Goal: Check status

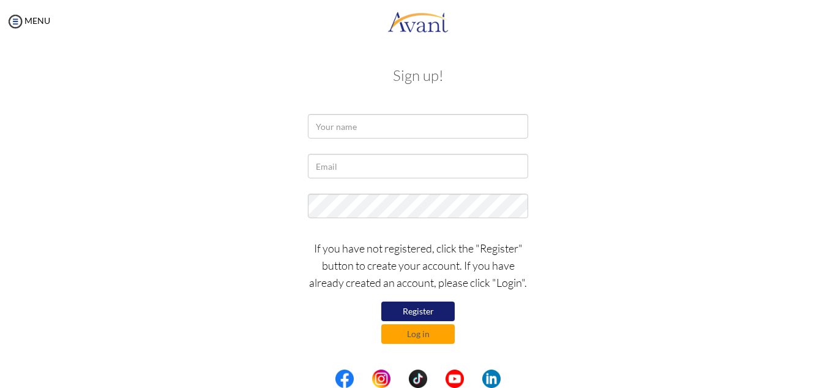
click at [405, 307] on button "Register" at bounding box center [417, 311] width 73 height 20
click at [359, 126] on input "text" at bounding box center [418, 126] width 220 height 24
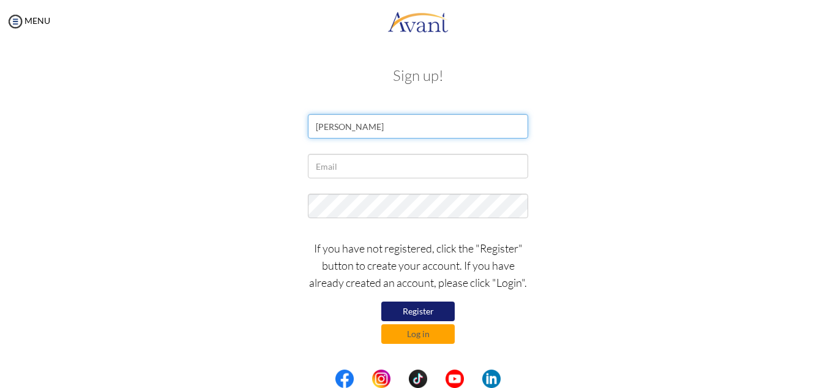
type input "Pooja Pandey"
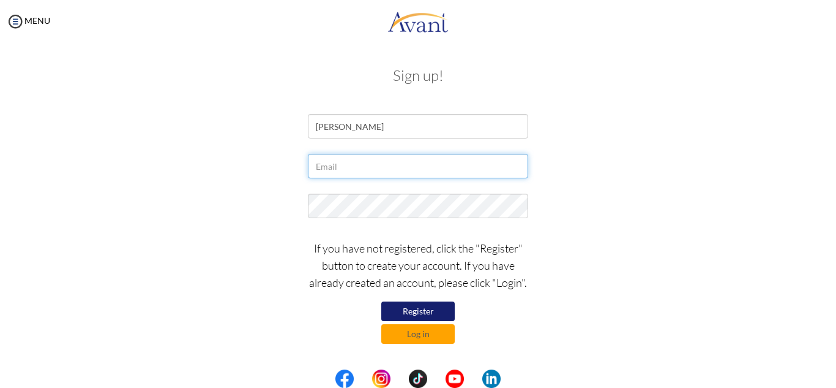
click at [343, 168] on input "text" at bounding box center [418, 166] width 220 height 24
type input "poojapandey22468@gmail.com"
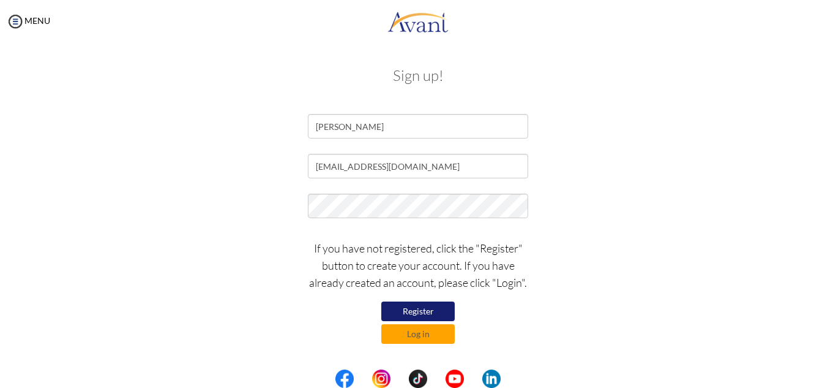
click at [757, 261] on div "If you have not registered, click the "Register" button to create your account.…" at bounding box center [418, 288] width 716 height 110
click at [420, 307] on button "Register" at bounding box center [417, 311] width 73 height 20
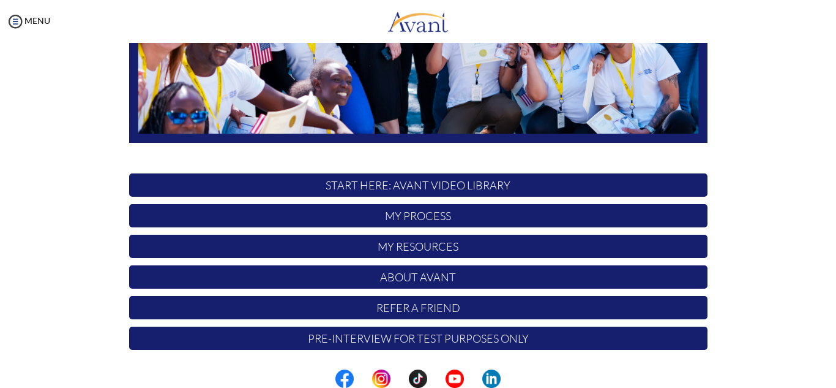
scroll to position [292, 0]
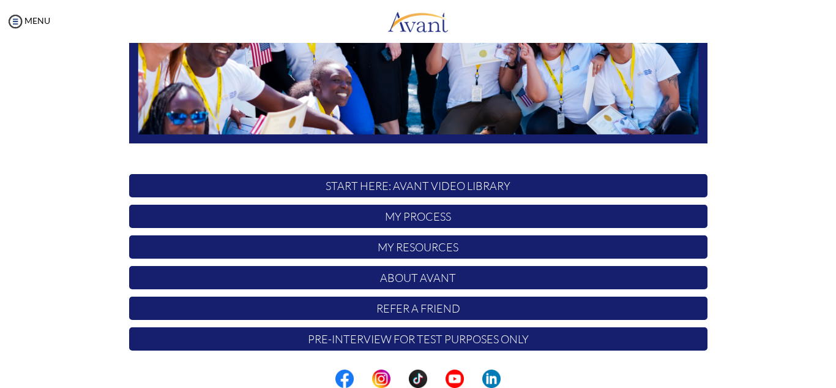
click at [440, 182] on p "START HERE: Avant Video Library" at bounding box center [418, 185] width 579 height 23
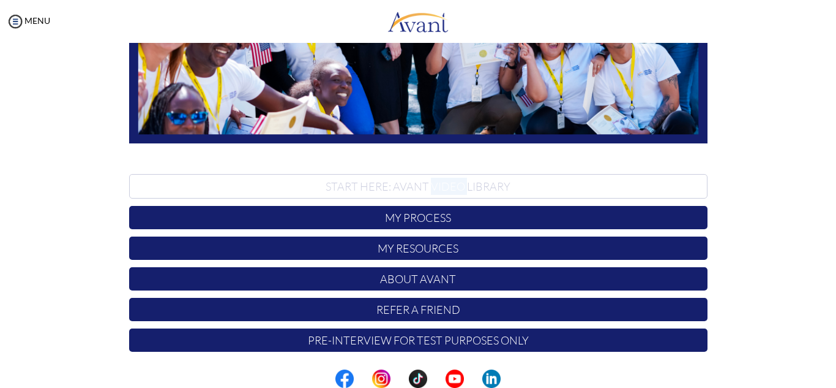
click at [440, 182] on p "START HERE: Avant Video Library" at bounding box center [418, 186] width 579 height 24
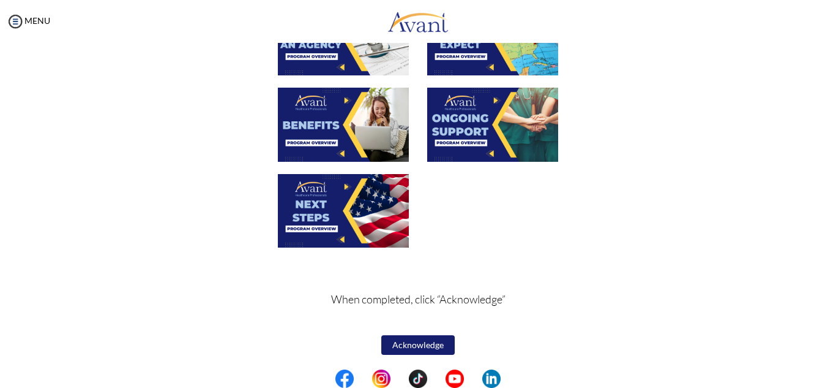
scroll to position [0, 0]
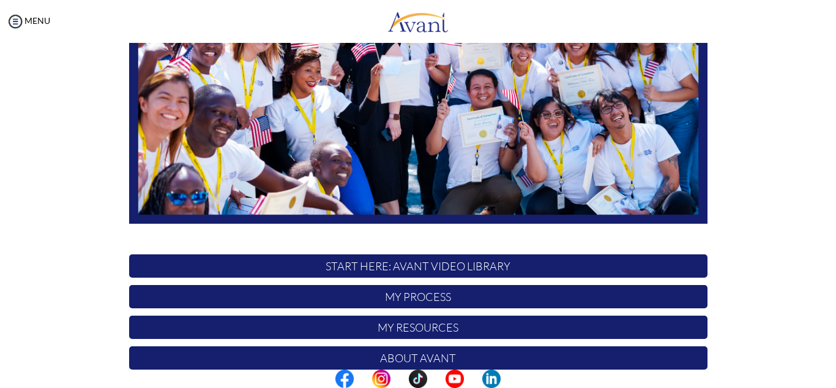
scroll to position [208, 0]
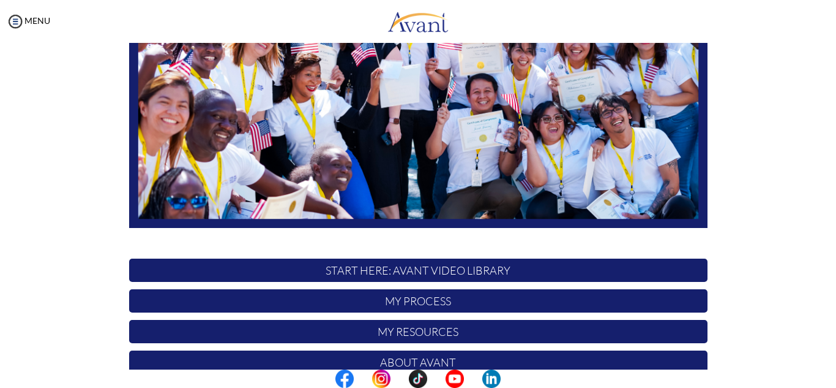
click at [398, 272] on p "START HERE: Avant Video Library" at bounding box center [418, 269] width 579 height 23
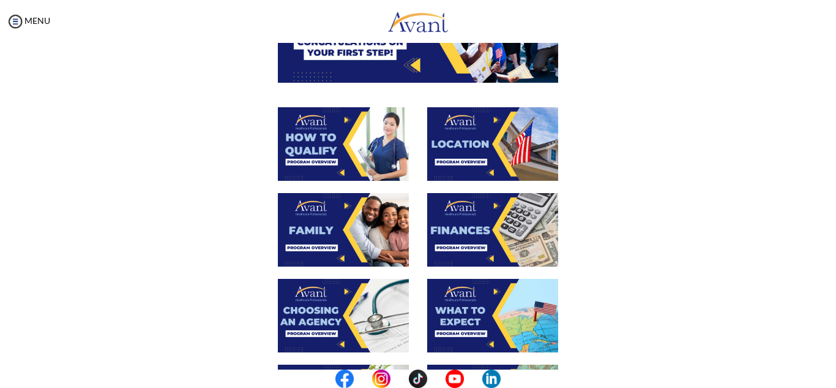
scroll to position [0, 0]
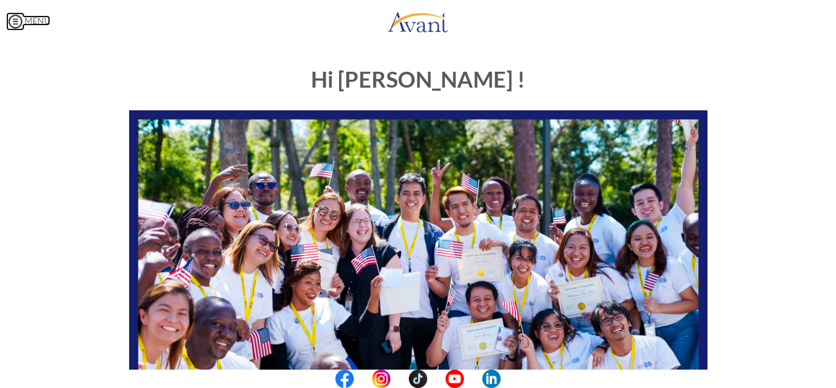
click at [17, 24] on img at bounding box center [15, 21] width 18 height 18
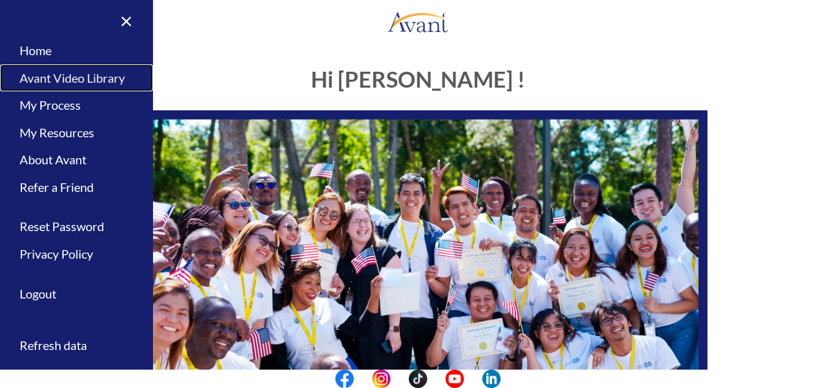
click at [94, 80] on link "Avant Video Library" at bounding box center [76, 78] width 153 height 28
click at [94, 80] on body "Maintenance break. Please come back in 2 hours. MENU My Status What is the next…" at bounding box center [418, 194] width 836 height 388
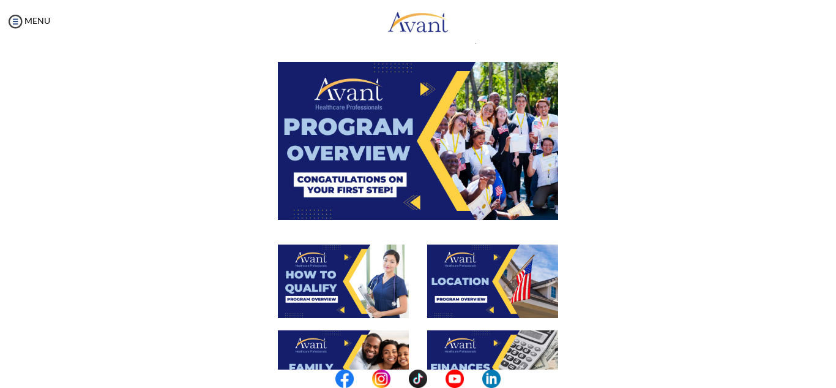
scroll to position [44, 0]
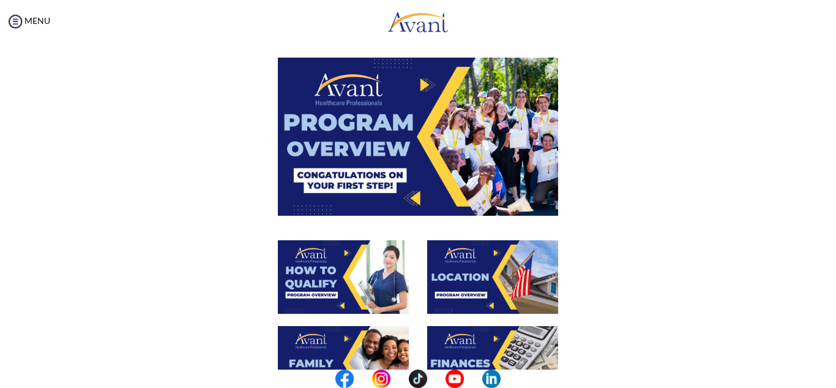
click at [323, 161] on img at bounding box center [418, 136] width 280 height 157
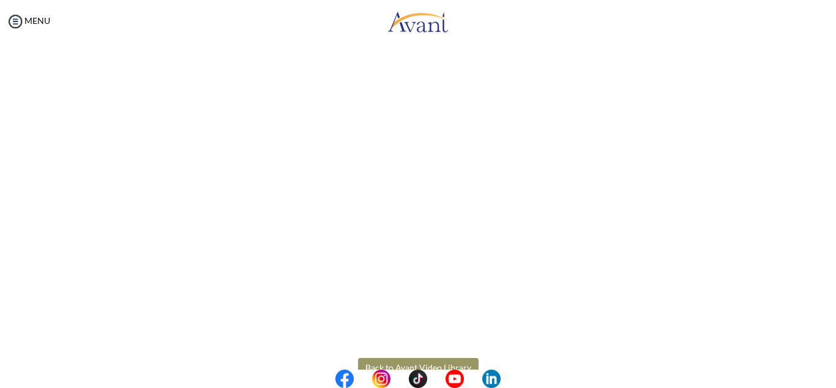
scroll to position [184, 0]
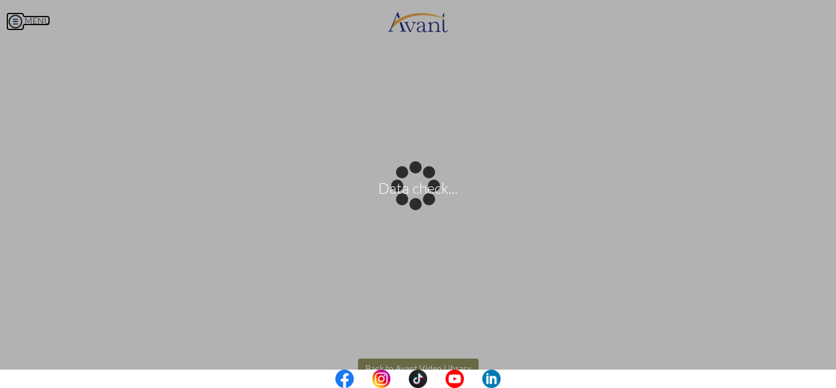
click at [10, 21] on body "Data check... Maintenance break. Please come back in 2 hours. MENU My Status Wh…" at bounding box center [418, 194] width 836 height 388
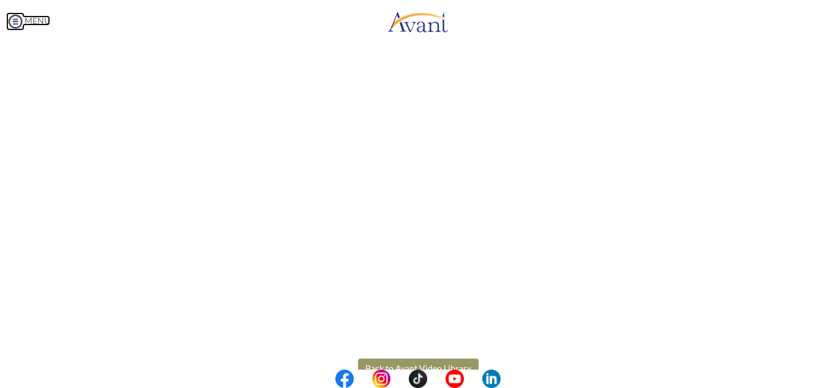
click at [15, 21] on img at bounding box center [15, 21] width 18 height 18
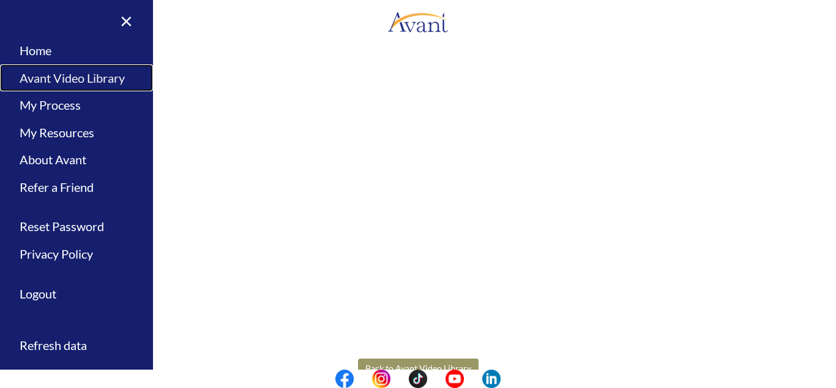
click at [59, 80] on link "Avant Video Library" at bounding box center [76, 78] width 153 height 28
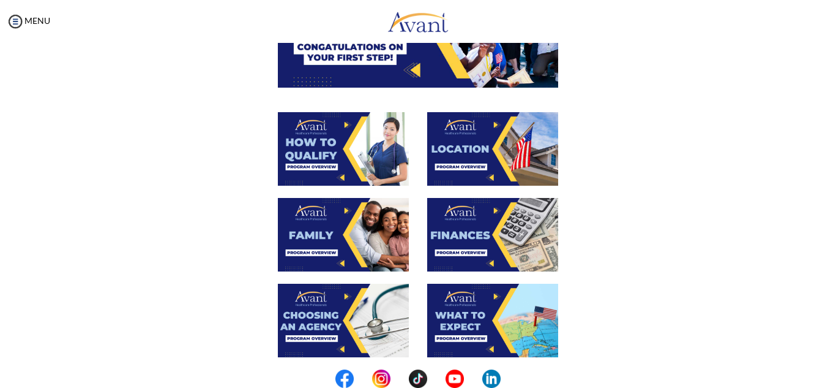
scroll to position [171, 0]
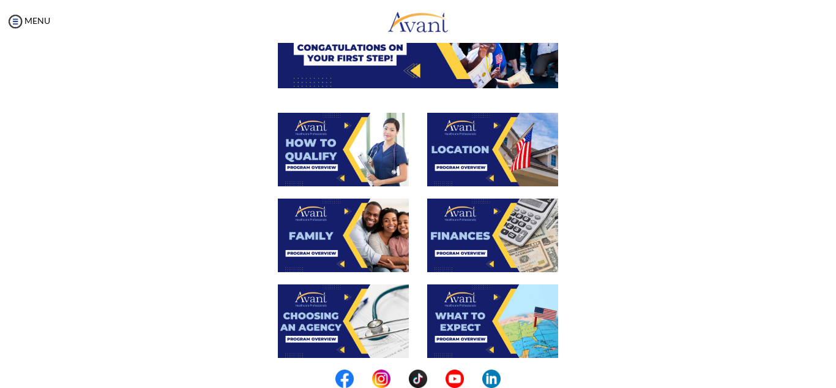
click at [367, 146] on img at bounding box center [343, 149] width 131 height 73
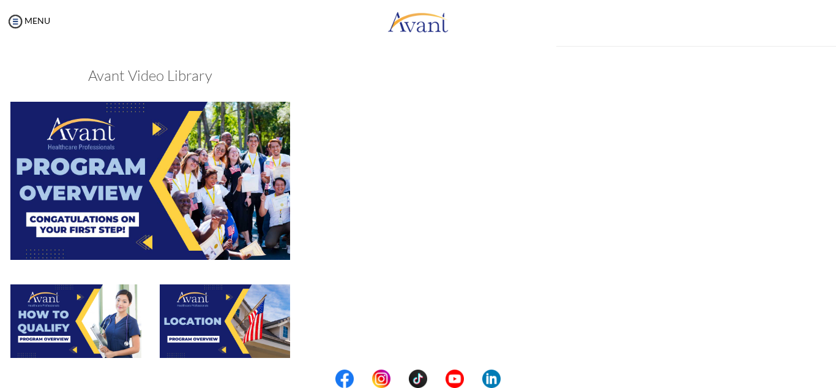
click at [367, 146] on div "My Status What is the next step? We would like you to watch the introductory vi…" at bounding box center [418, 237] width 836 height 388
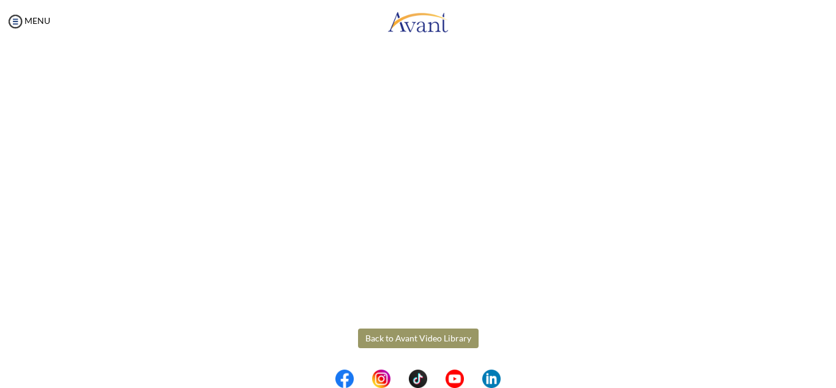
scroll to position [151, 0]
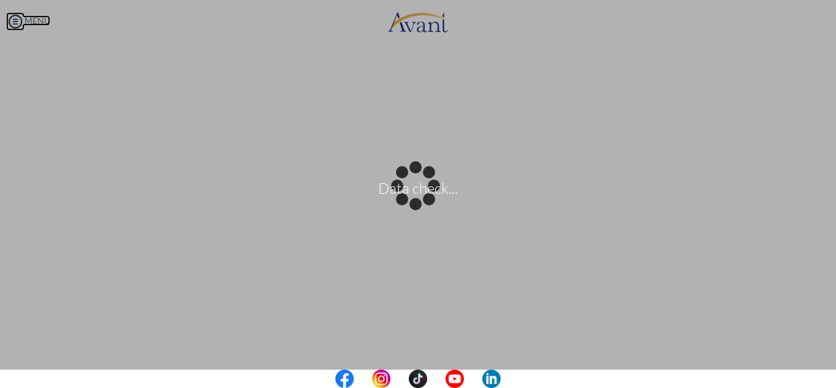
click at [12, 25] on body "Data check... Maintenance break. Please come back in 2 hours. MENU My Status Wh…" at bounding box center [418, 194] width 836 height 388
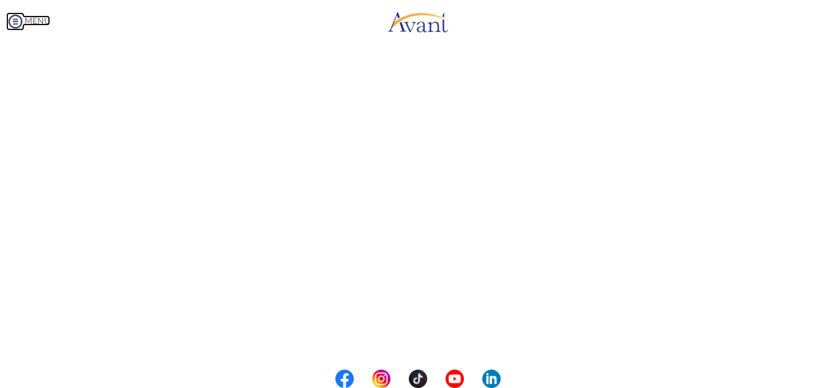
click at [17, 21] on img at bounding box center [15, 21] width 18 height 18
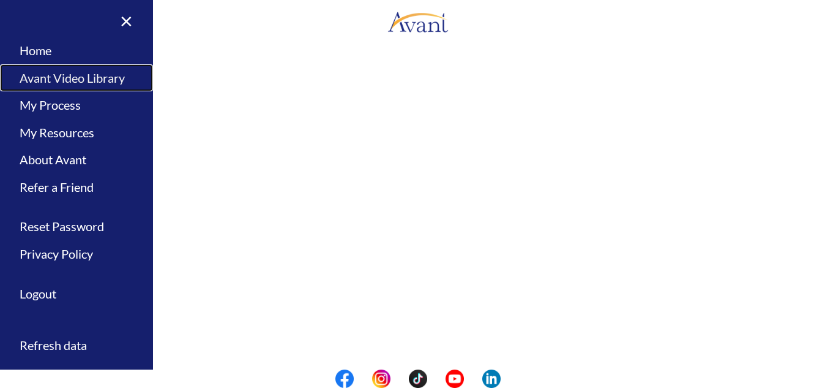
click at [82, 81] on link "Avant Video Library" at bounding box center [76, 78] width 153 height 28
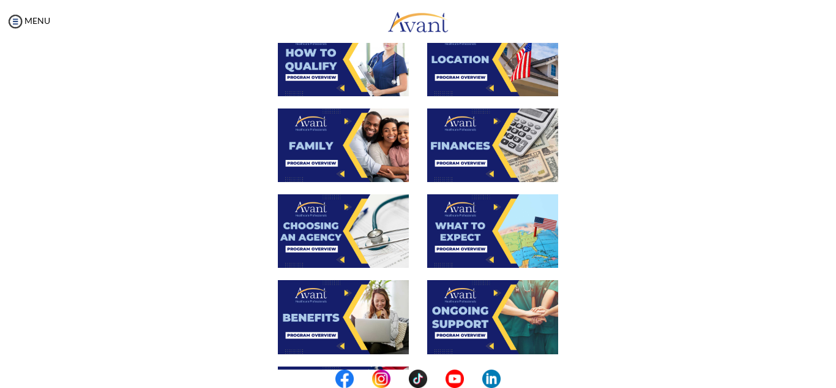
scroll to position [261, 0]
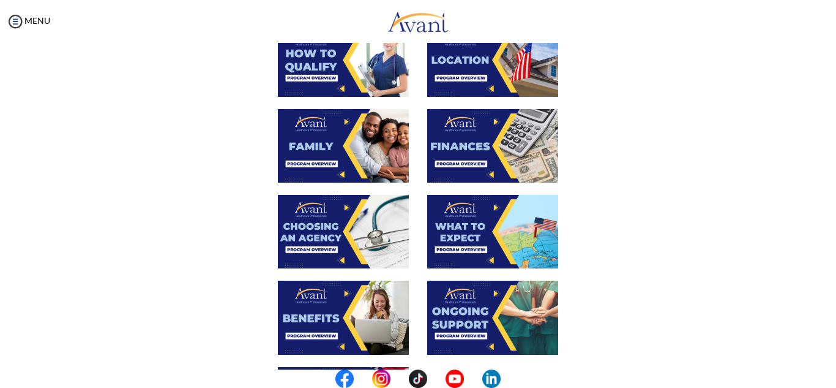
click at [362, 148] on img at bounding box center [343, 145] width 131 height 73
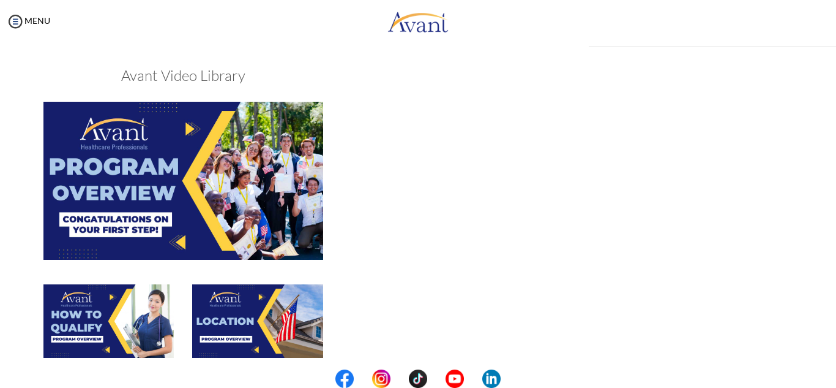
click at [362, 148] on div "My Status What is the next step? We would like you to watch the introductory vi…" at bounding box center [418, 237] width 836 height 388
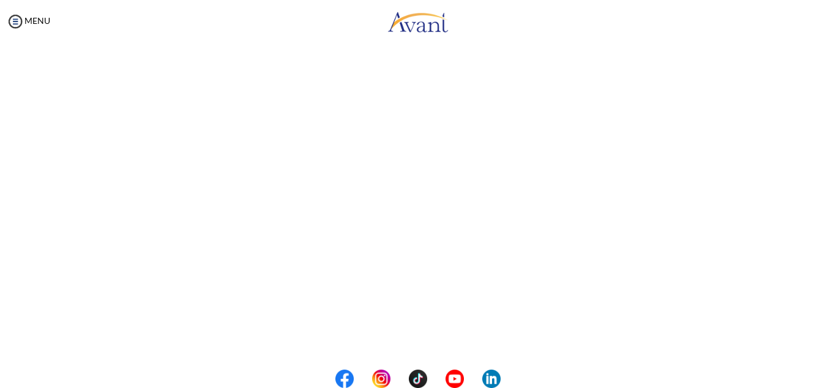
scroll to position [151, 0]
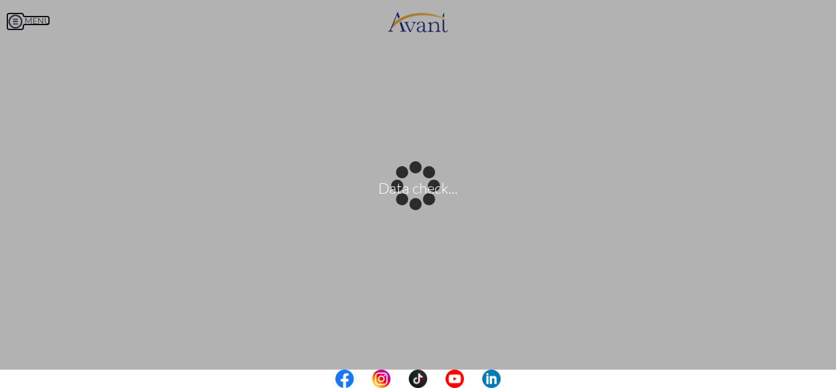
click at [16, 18] on body "Data check... Maintenance break. Please come back in 2 hours. MENU My Status Wh…" at bounding box center [418, 194] width 836 height 388
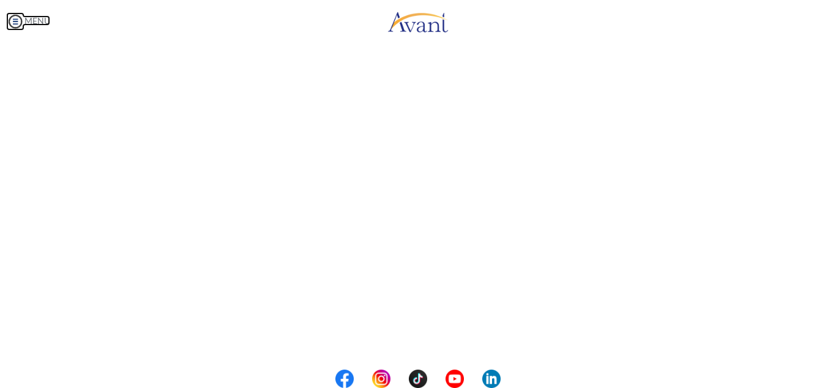
click at [16, 23] on img at bounding box center [15, 21] width 18 height 18
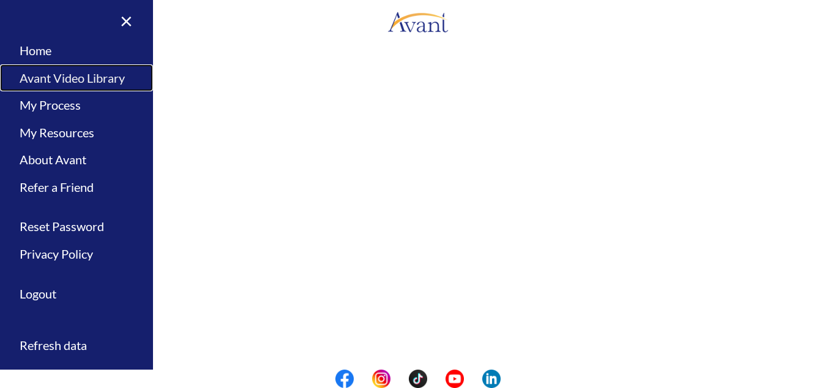
click at [87, 81] on link "Avant Video Library" at bounding box center [76, 78] width 153 height 28
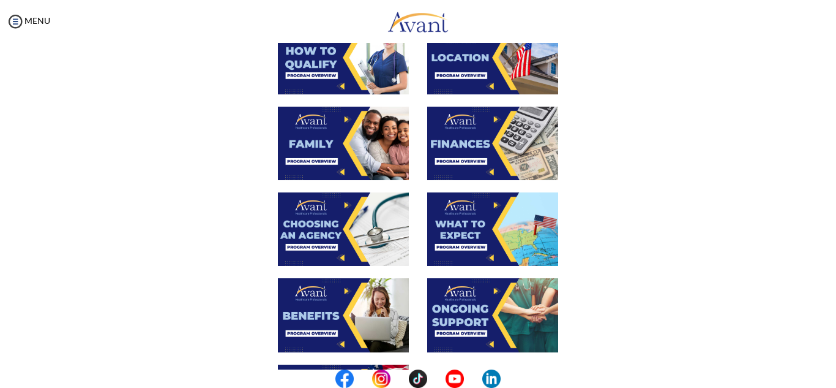
scroll to position [263, 0]
click at [321, 234] on img at bounding box center [343, 228] width 131 height 73
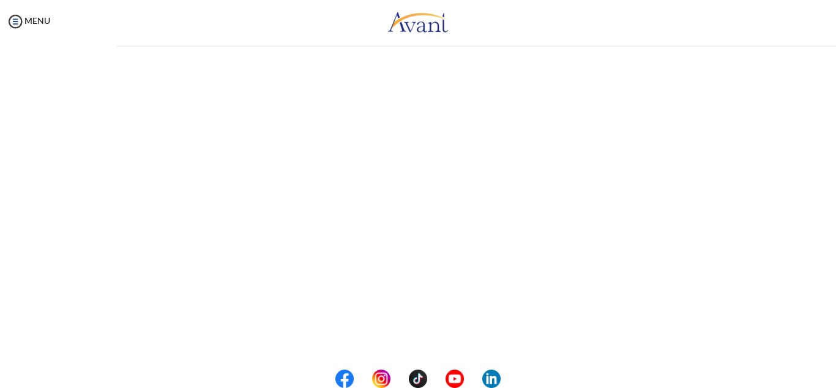
click at [321, 234] on div "My Status What is the next step? We would like you to watch the introductory vi…" at bounding box center [418, 237] width 836 height 388
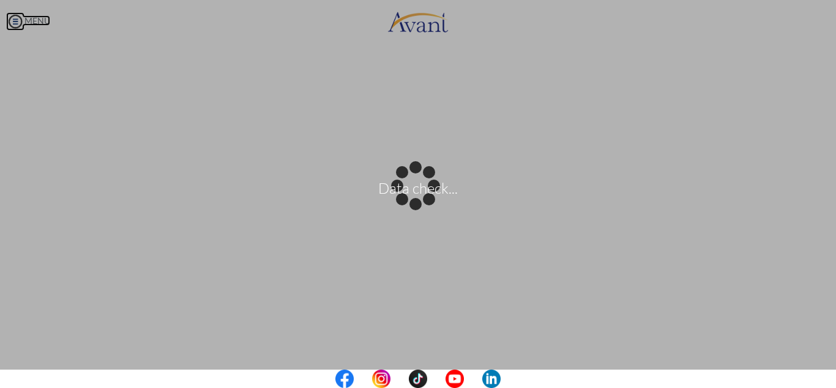
click at [19, 21] on body "Data check... Maintenance break. Please come back in 2 hours. MENU My Status Wh…" at bounding box center [418, 194] width 836 height 388
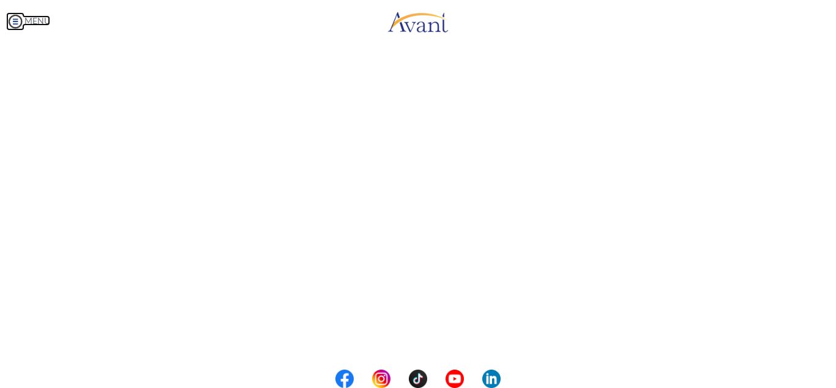
click at [16, 23] on img at bounding box center [15, 21] width 18 height 18
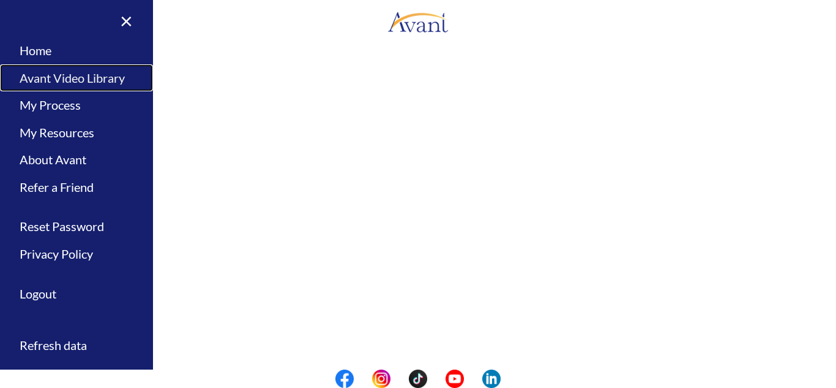
click at [79, 83] on link "Avant Video Library" at bounding box center [76, 78] width 153 height 28
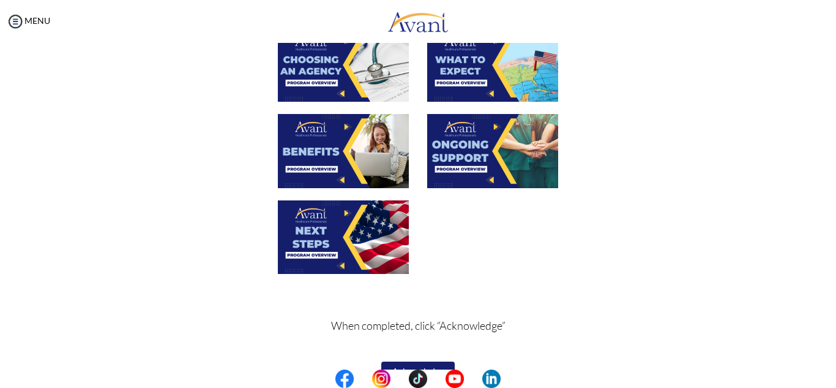
scroll to position [427, 0]
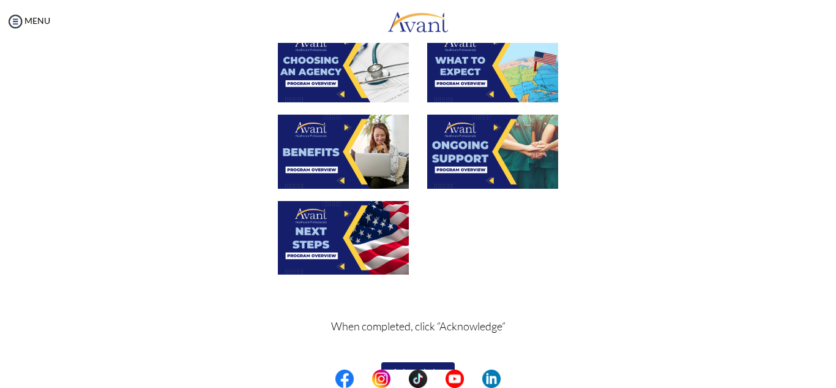
click at [356, 132] on img at bounding box center [343, 150] width 131 height 73
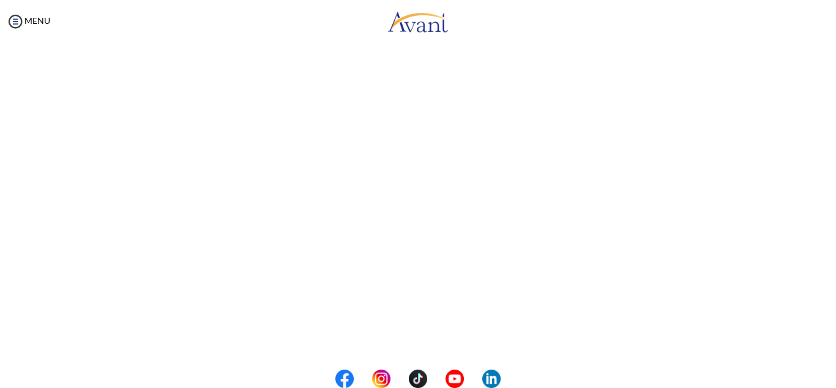
scroll to position [223, 0]
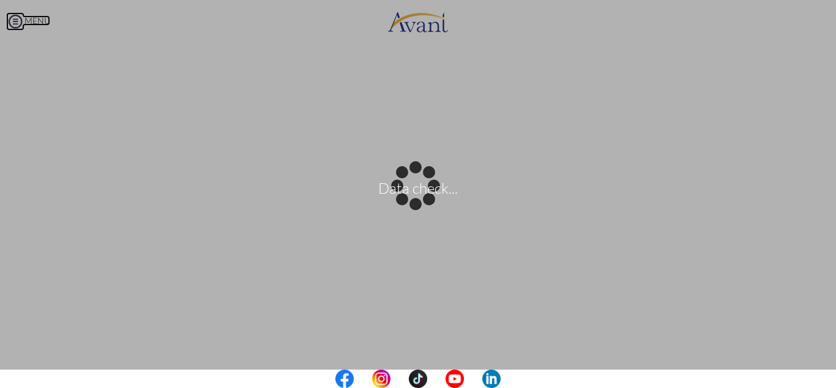
click at [13, 23] on body "Data check... Maintenance break. Please come back in 2 hours. MENU My Status Wh…" at bounding box center [418, 194] width 836 height 388
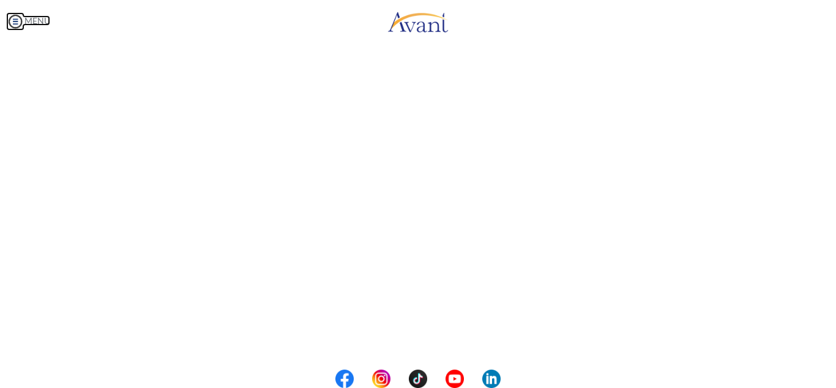
click at [13, 23] on img at bounding box center [15, 21] width 18 height 18
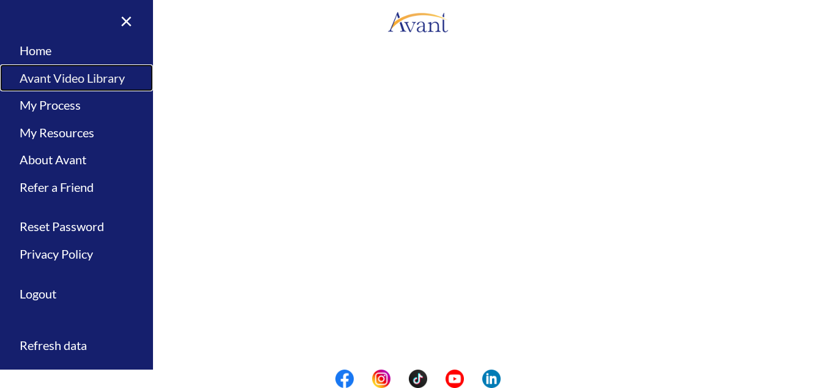
click at [79, 76] on link "Avant Video Library" at bounding box center [76, 78] width 153 height 28
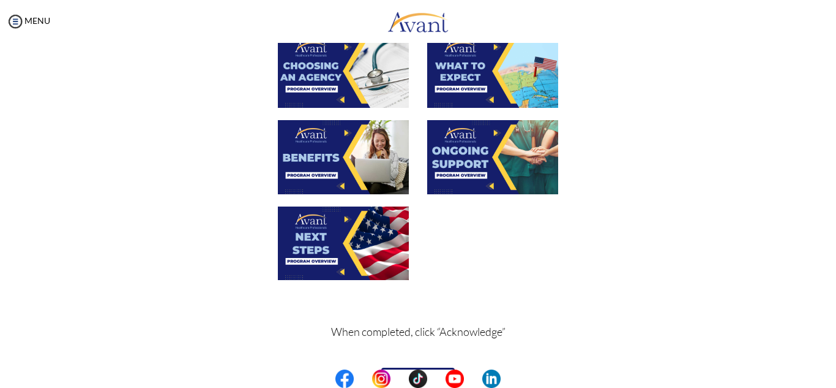
scroll to position [454, 0]
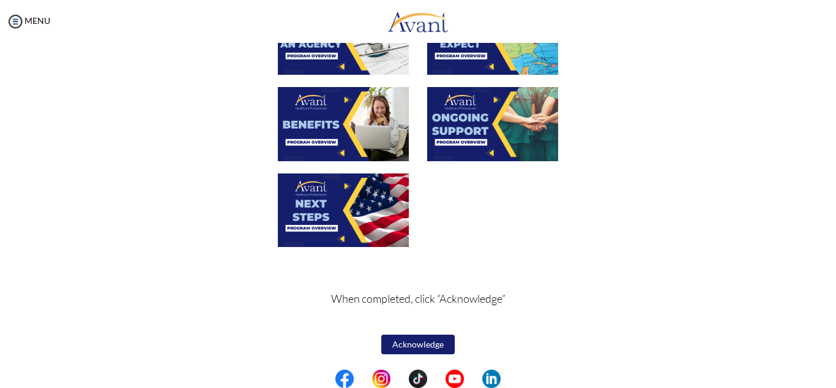
click at [354, 214] on img at bounding box center [343, 209] width 131 height 73
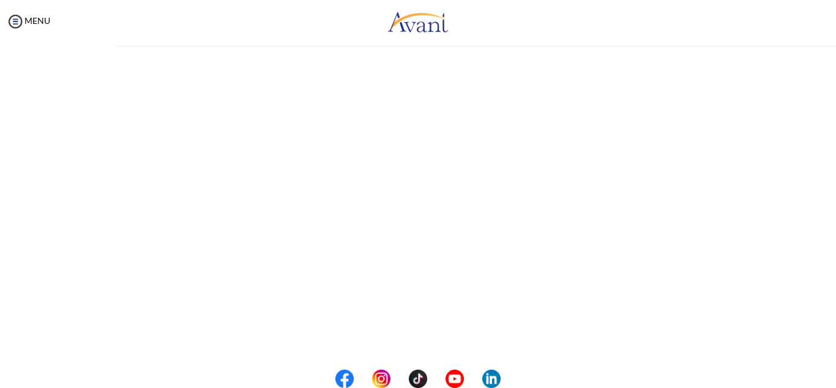
click at [354, 214] on div "My Status What is the next step? We would like you to watch the introductory vi…" at bounding box center [418, 237] width 836 height 388
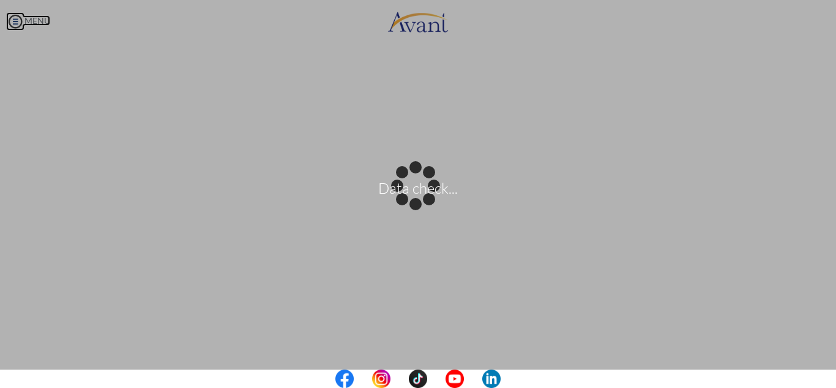
click at [29, 23] on body "Data check... Maintenance break. Please come back in 2 hours. MENU My Status Wh…" at bounding box center [418, 194] width 836 height 388
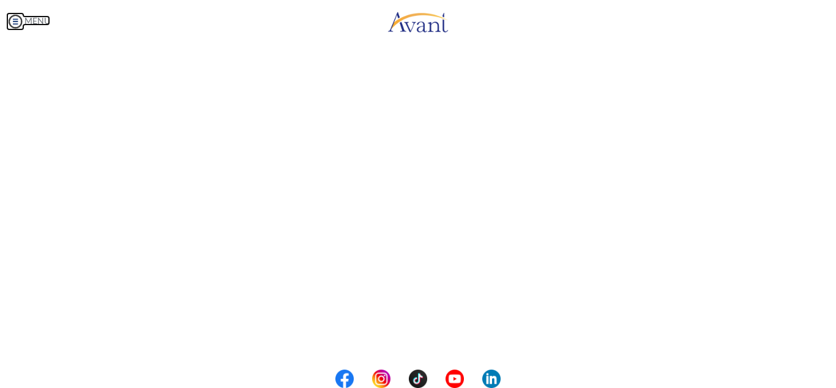
click at [18, 21] on img at bounding box center [15, 21] width 18 height 18
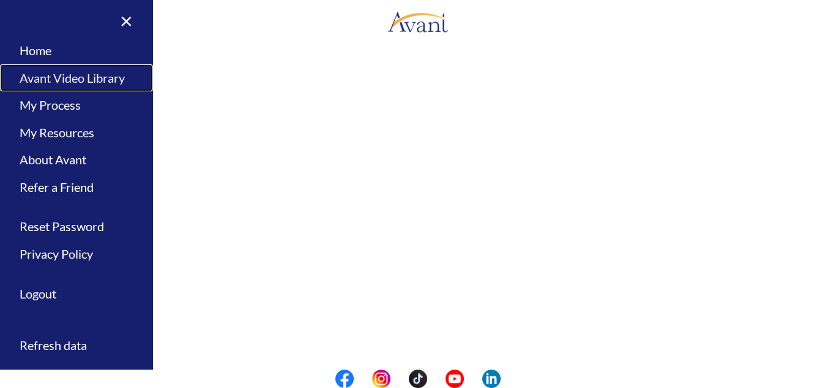
click at [79, 83] on link "Avant Video Library" at bounding box center [76, 78] width 153 height 28
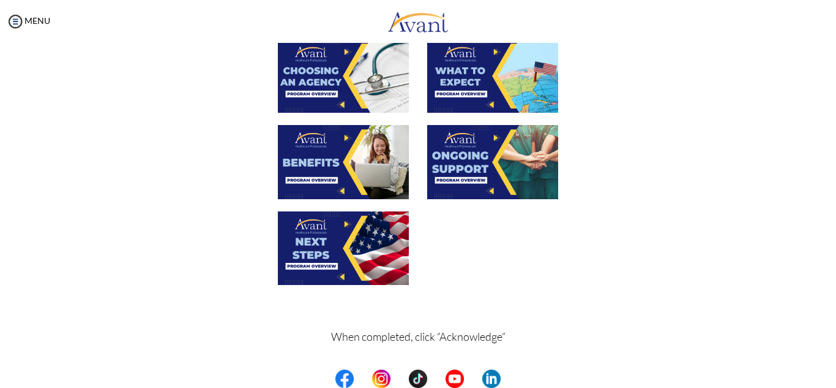
scroll to position [454, 0]
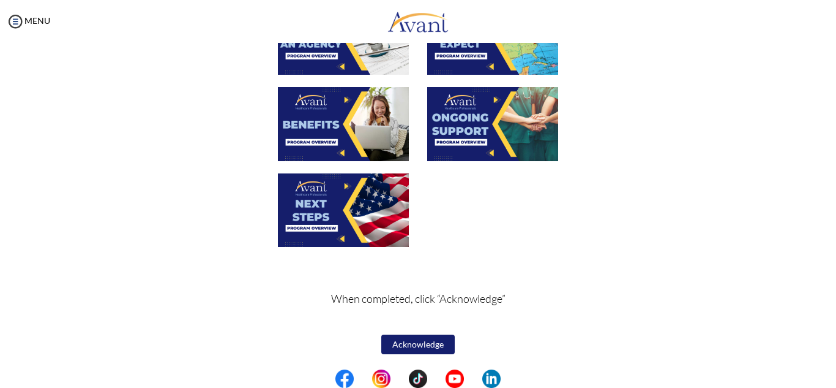
click at [415, 344] on button "Acknowledge" at bounding box center [417, 344] width 73 height 20
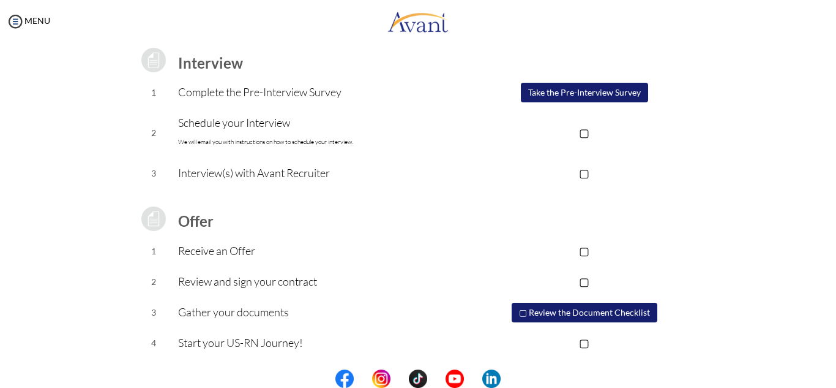
scroll to position [0, 0]
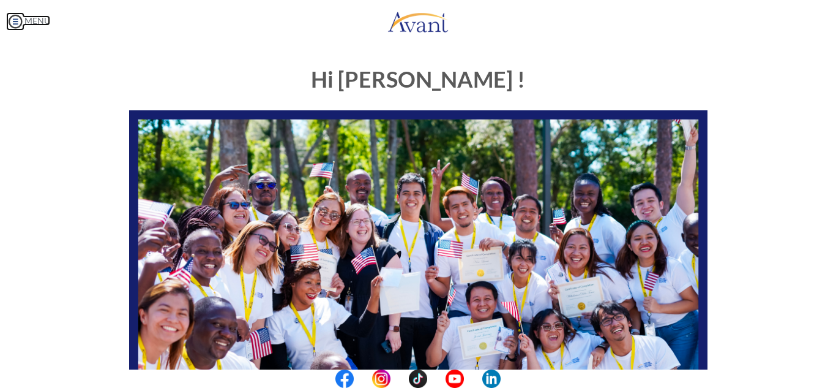
click at [17, 20] on img at bounding box center [15, 21] width 18 height 18
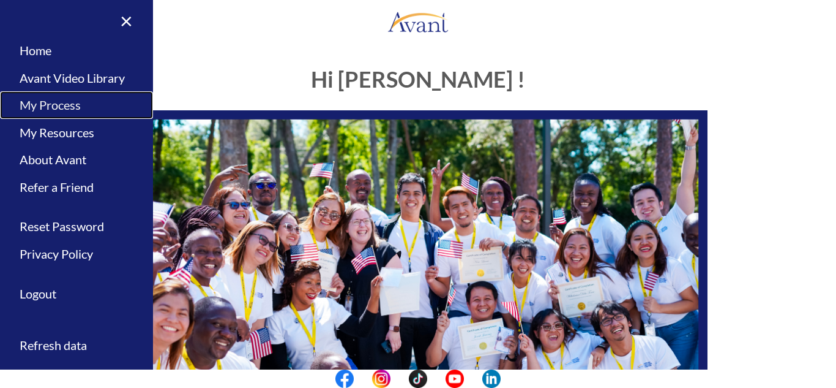
click at [68, 103] on link "My Process" at bounding box center [76, 105] width 153 height 28
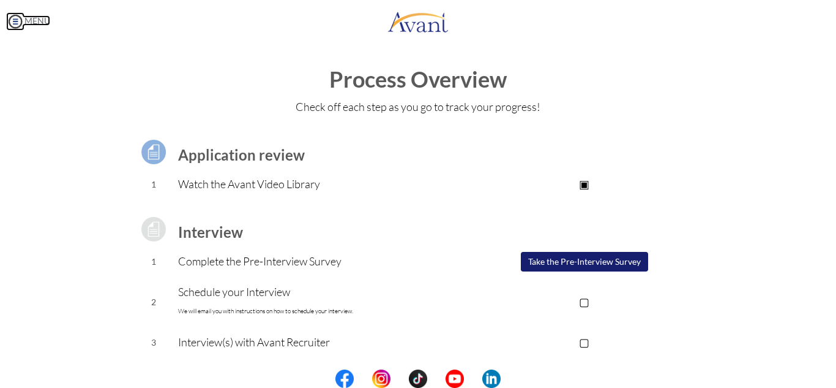
click at [19, 23] on img at bounding box center [15, 21] width 18 height 18
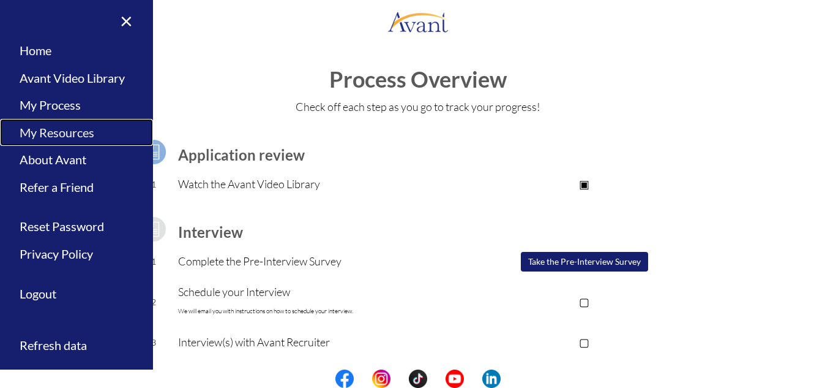
click at [67, 132] on link "My Resources" at bounding box center [76, 133] width 153 height 28
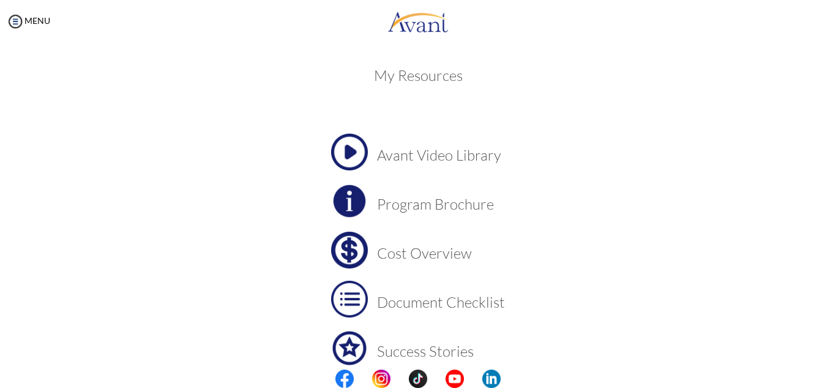
scroll to position [1, 0]
click at [377, 247] on h3 "Cost Overview" at bounding box center [441, 252] width 128 height 16
